Goal: Information Seeking & Learning: Learn about a topic

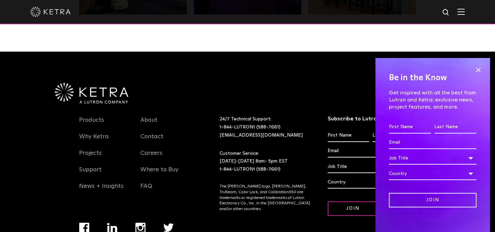
scroll to position [1416, 0]
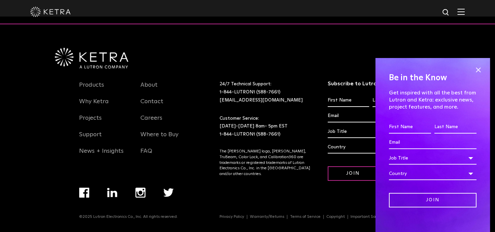
drag, startPoint x: 499, startPoint y: 29, endPoint x: 503, endPoint y: 230, distance: 201.5
click at [473, 70] on span at bounding box center [478, 70] width 10 height 10
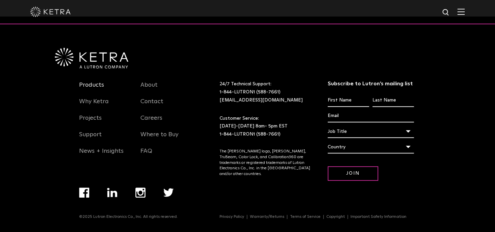
click at [98, 87] on link "Products" at bounding box center [91, 88] width 25 height 15
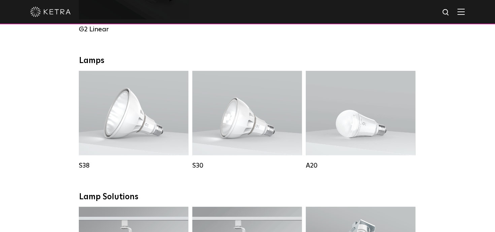
scroll to position [459, 0]
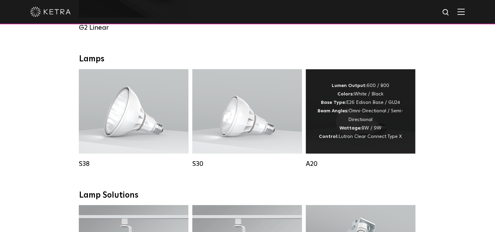
click at [407, 110] on div "Lumen Output: 600 / 800 Colors: White / Black Base Type: E26 Edison Base / GU24…" at bounding box center [360, 111] width 109 height 84
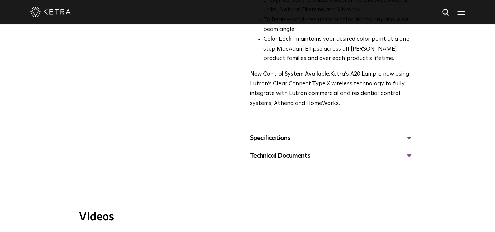
scroll to position [246, 0]
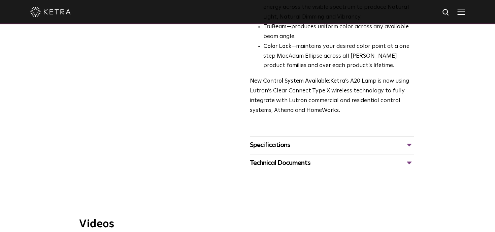
click at [405, 139] on div "Specifications" at bounding box center [332, 144] width 164 height 11
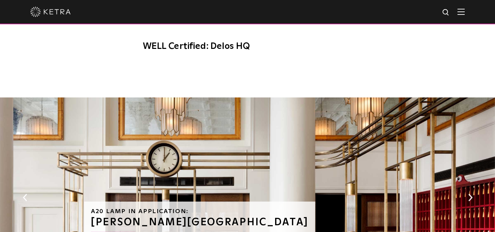
scroll to position [760, 0]
